Goal: Find specific page/section: Find specific page/section

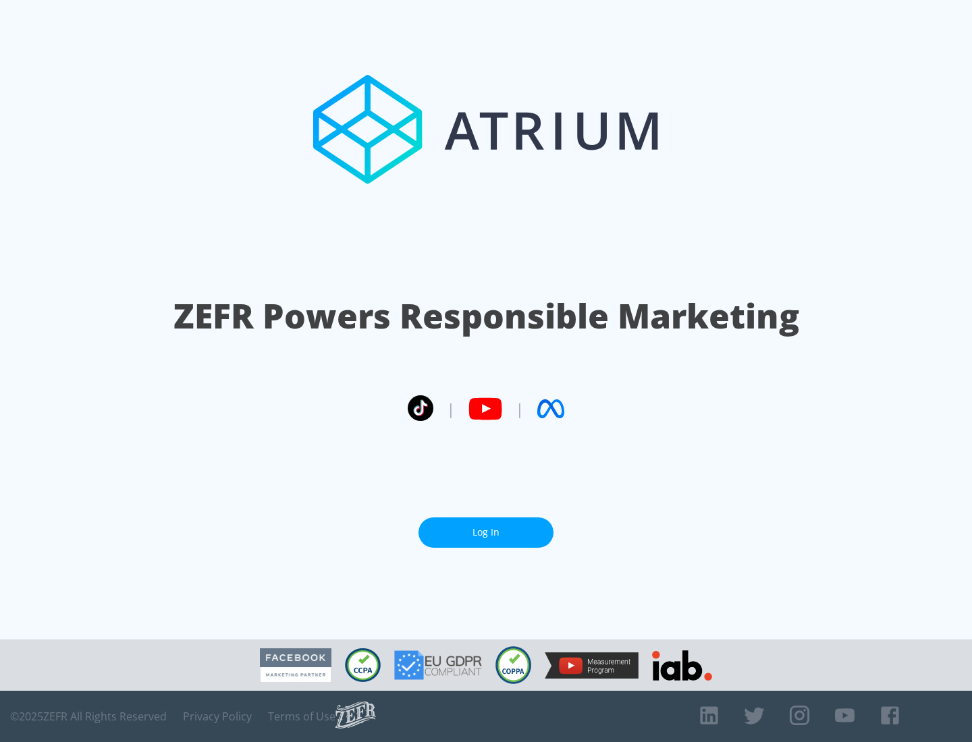
click at [486, 532] on link "Log In" at bounding box center [485, 533] width 135 height 30
